Goal: Transaction & Acquisition: Purchase product/service

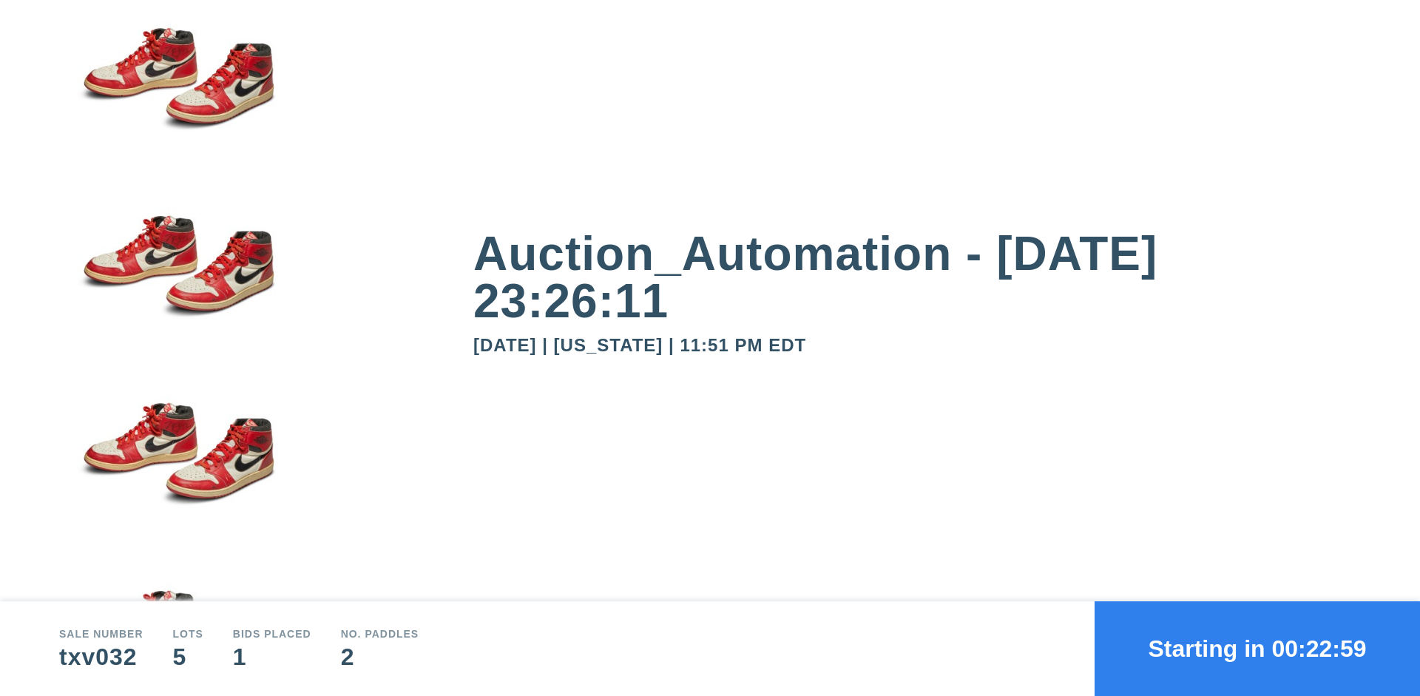
click at [1257, 649] on button "Starting in 00:22:59" at bounding box center [1257, 648] width 325 height 95
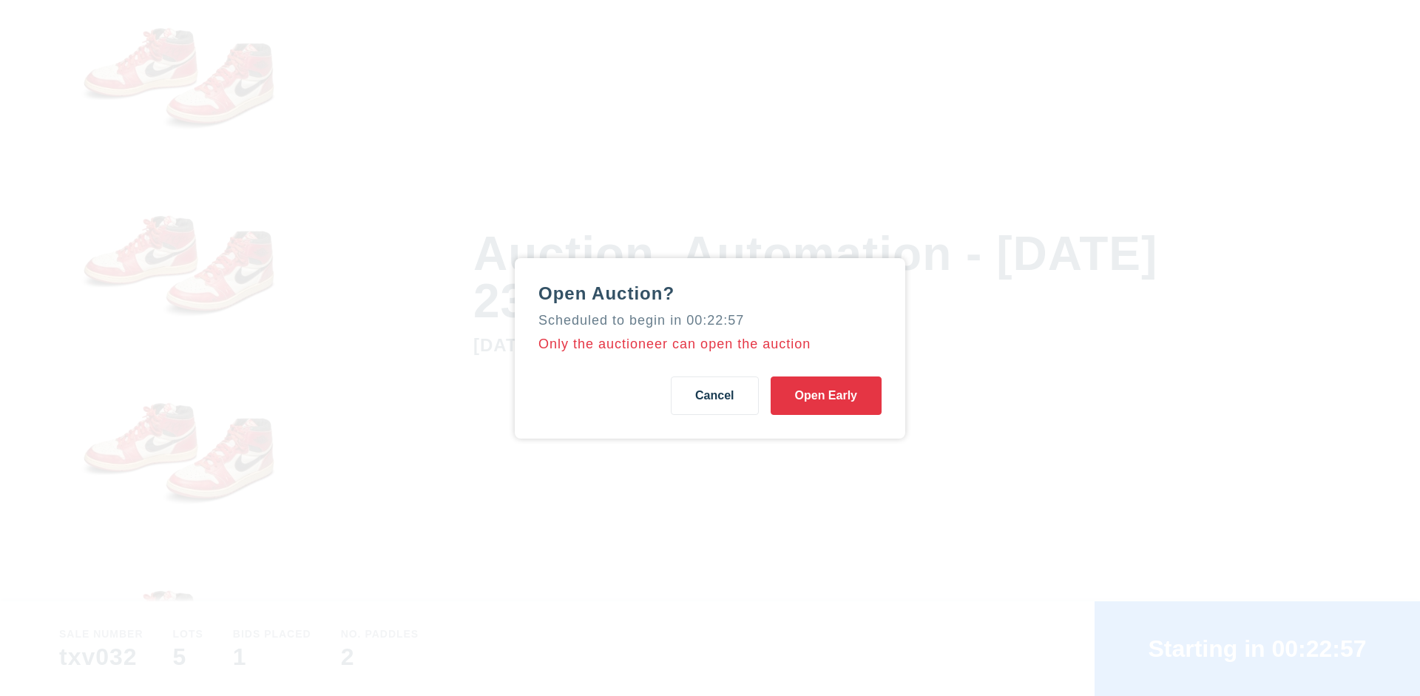
click at [826, 395] on button "Open Early" at bounding box center [826, 395] width 111 height 38
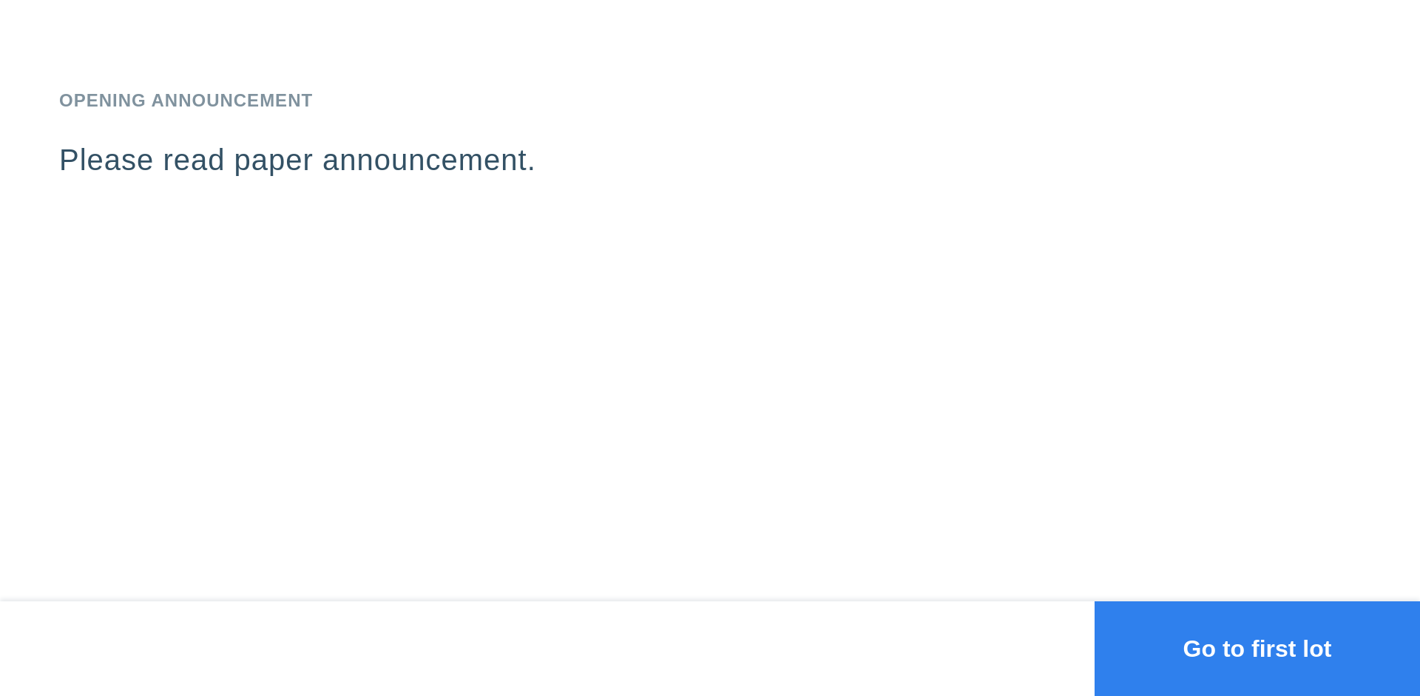
click at [1257, 649] on button "Go to first lot" at bounding box center [1257, 648] width 325 height 95
